Goal: Find specific page/section: Find specific page/section

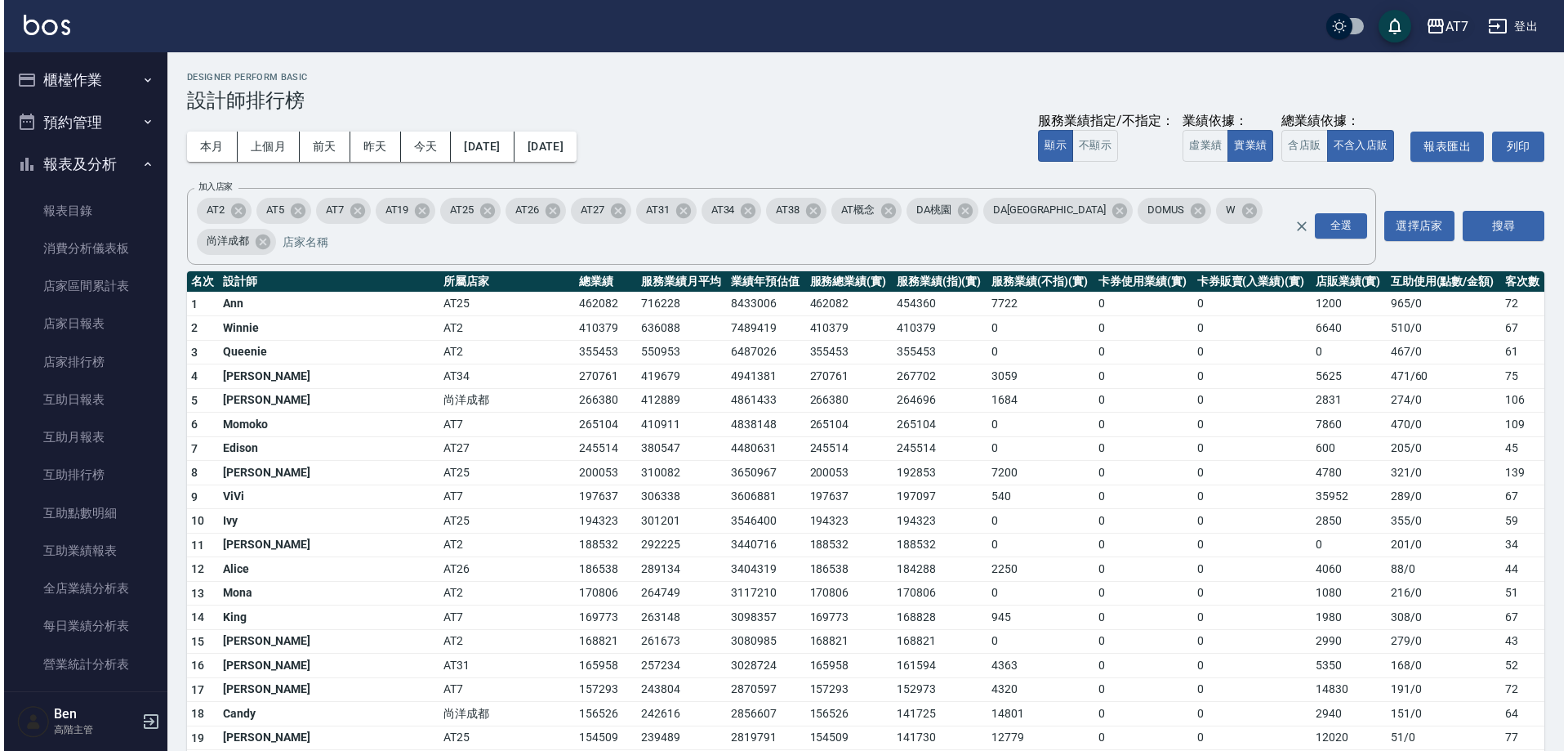
scroll to position [82, 0]
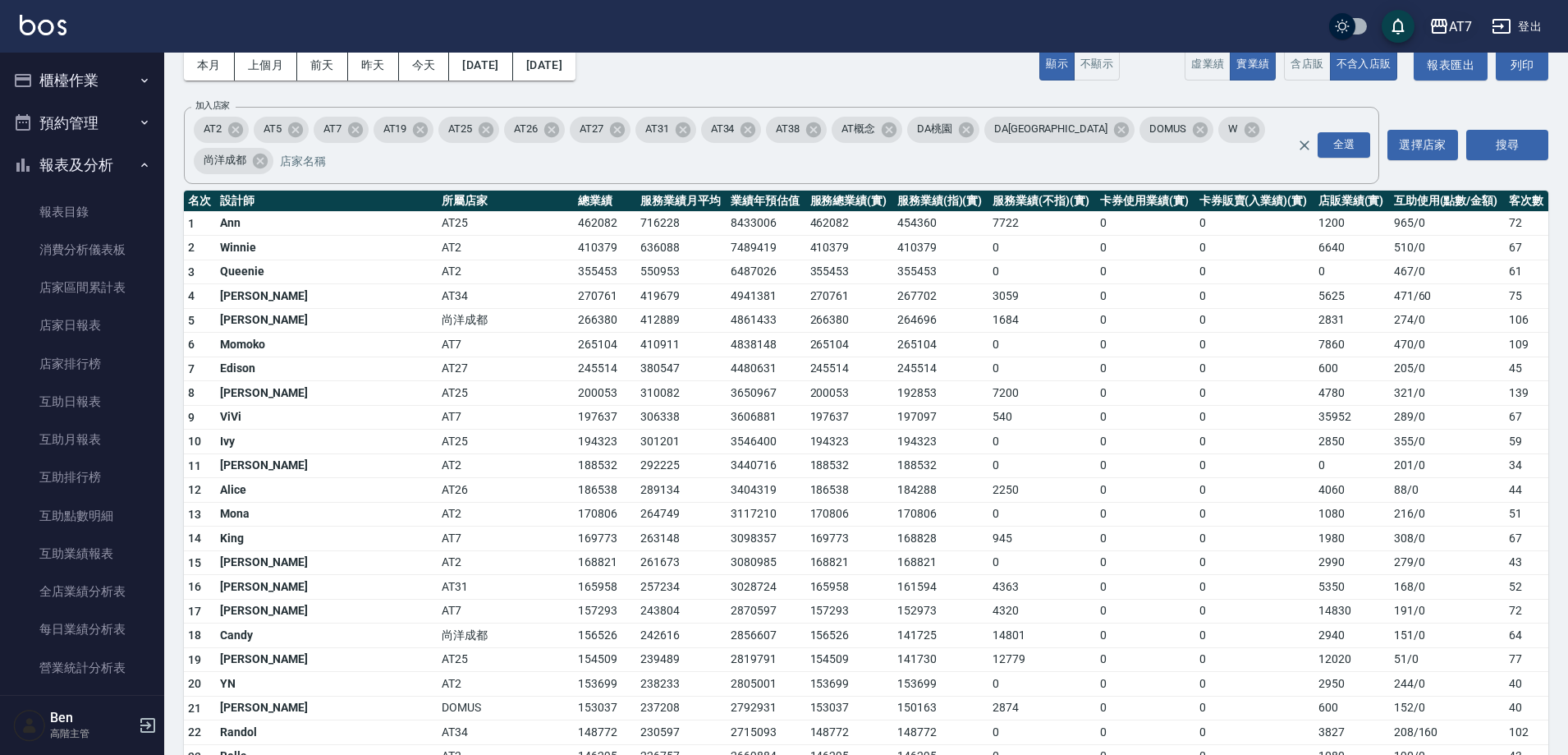
click at [1457, 29] on div "AT7" at bounding box center [1460, 26] width 23 height 20
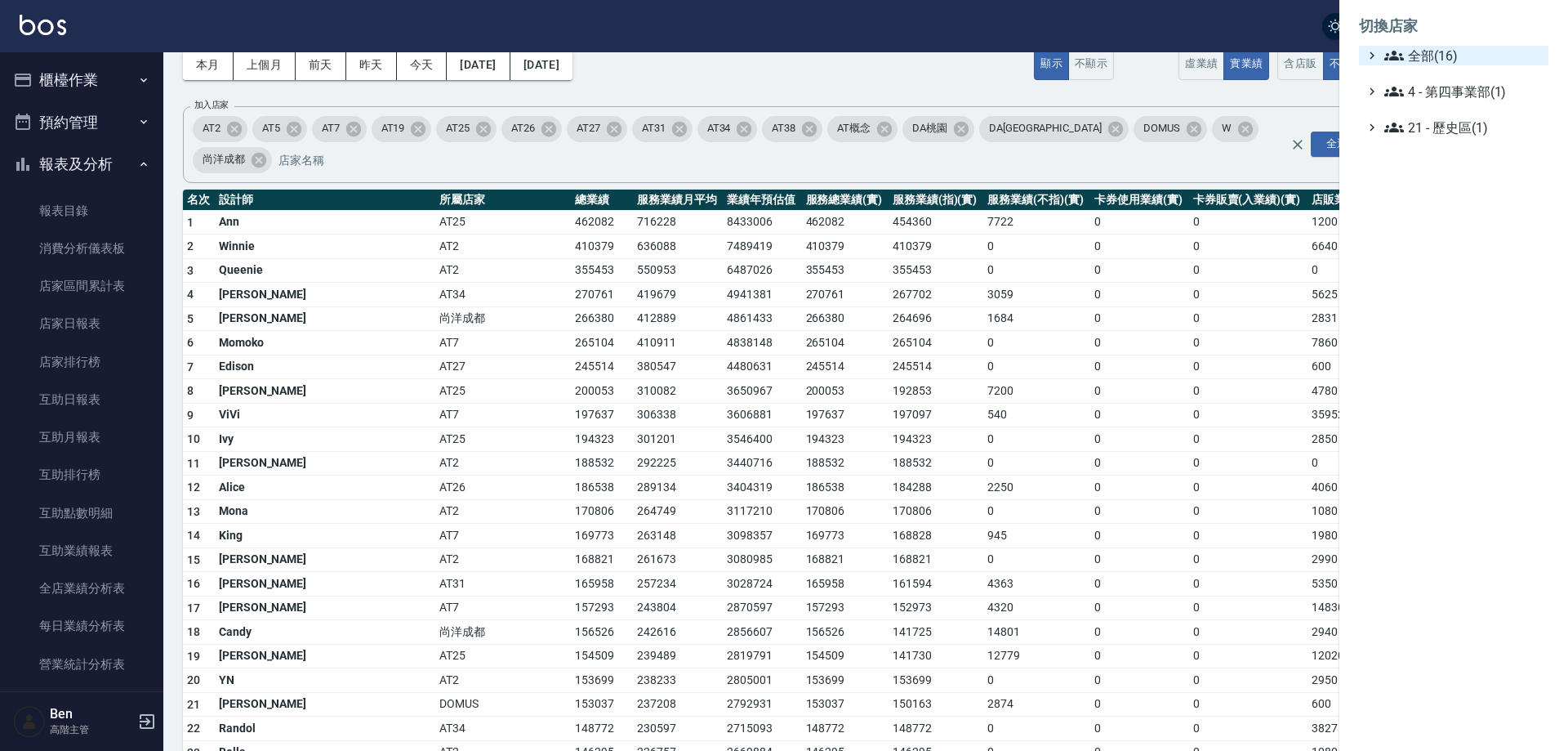
click at [1447, 56] on span "全部(16)" at bounding box center [1463, 55] width 158 height 19
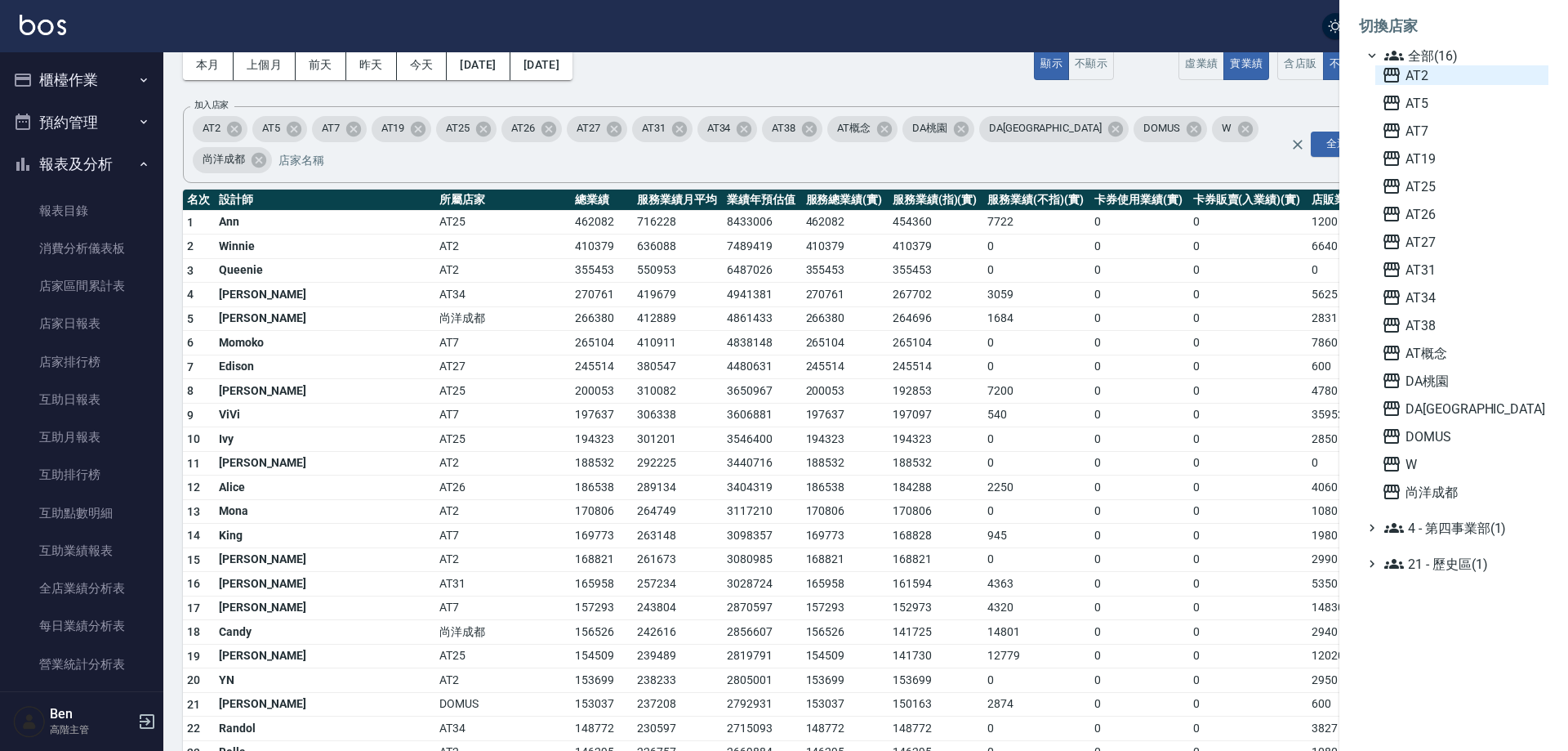
click at [1448, 76] on span "AT2" at bounding box center [1462, 75] width 160 height 19
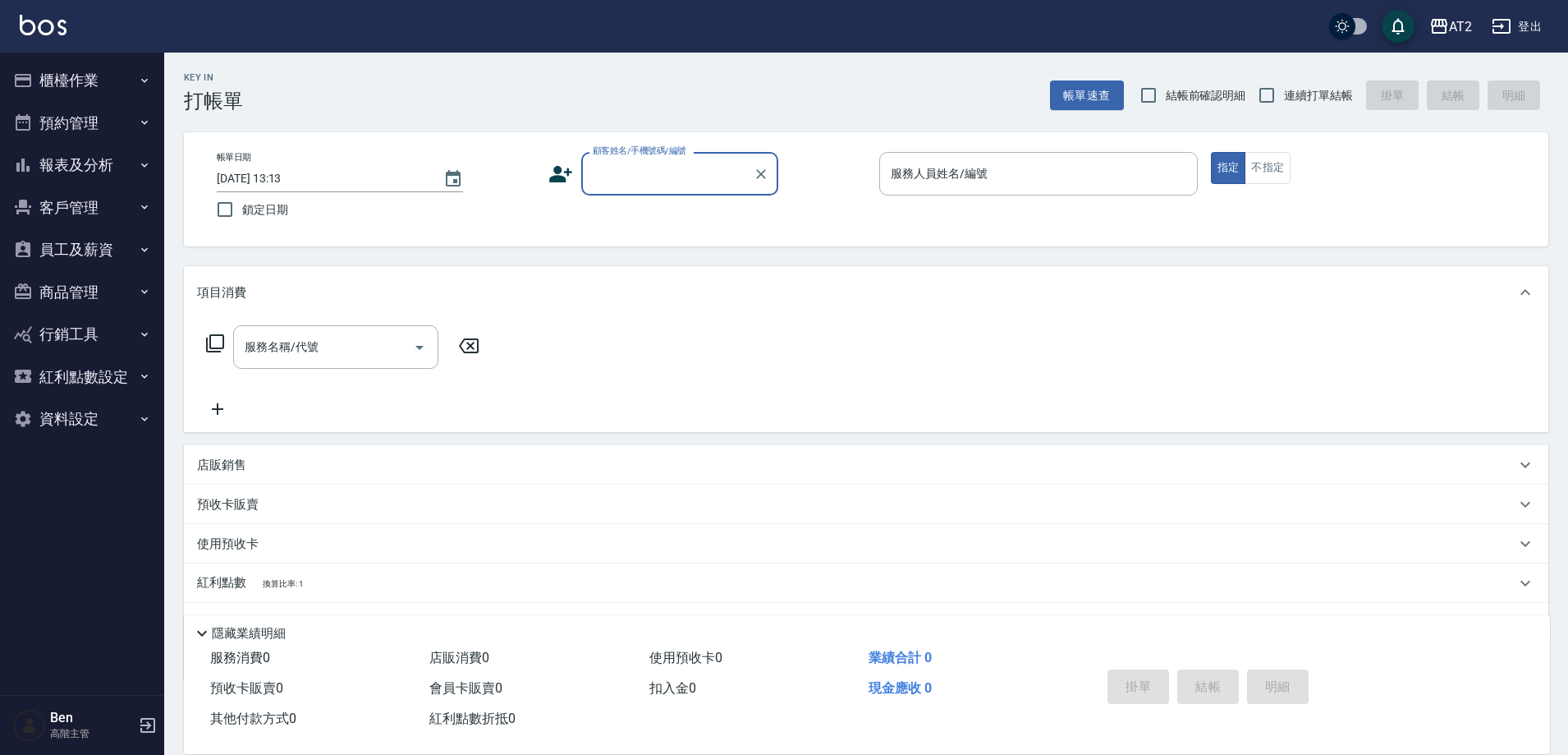
click at [86, 287] on button "商品管理" at bounding box center [82, 292] width 151 height 42
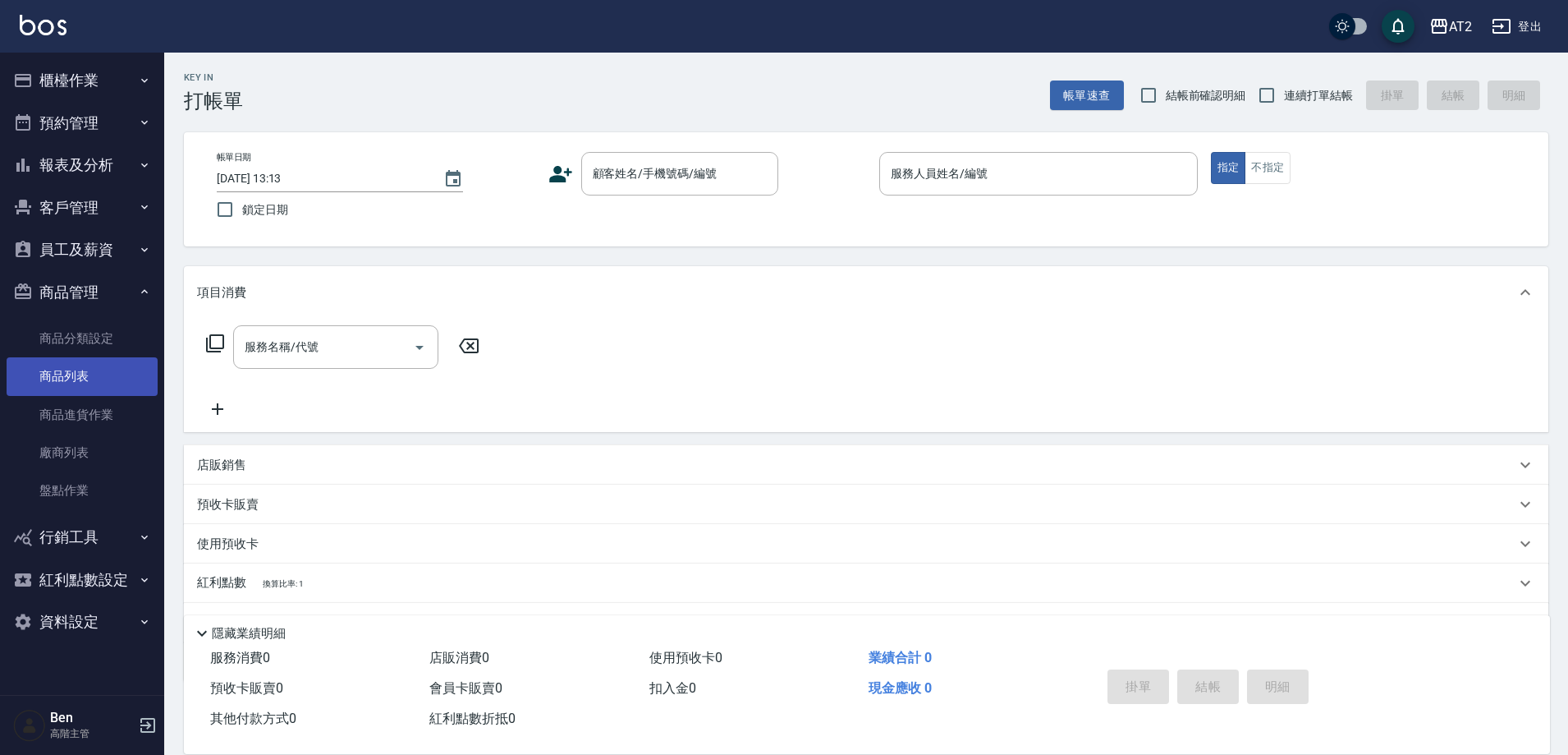
drag, startPoint x: 80, startPoint y: 375, endPoint x: 91, endPoint y: 368, distance: 13.0
click at [80, 375] on link "商品列表" at bounding box center [82, 376] width 151 height 38
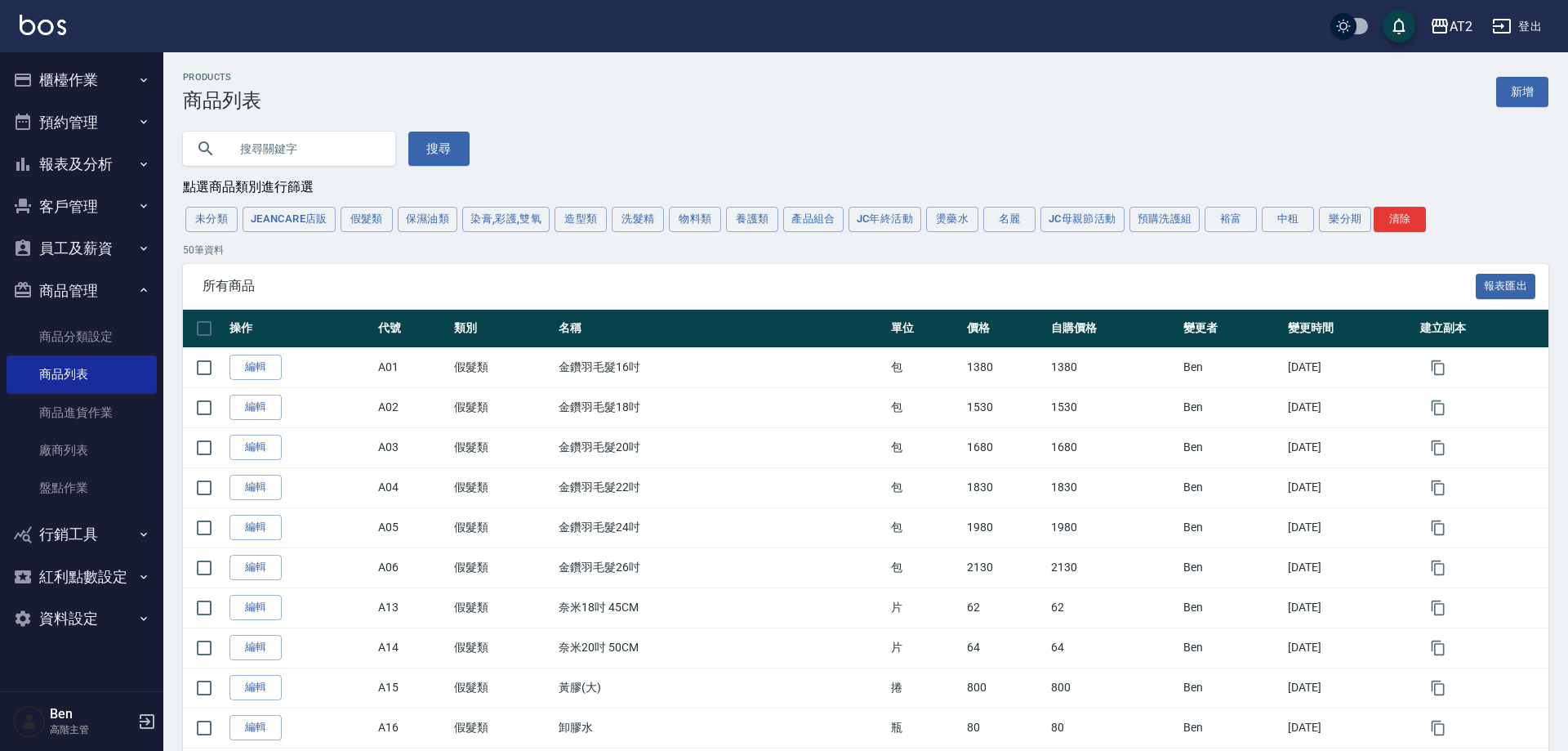
click at [306, 142] on input "text" at bounding box center [305, 148] width 153 height 44
type input "e"
type input "哥"
